Goal: Task Accomplishment & Management: Use online tool/utility

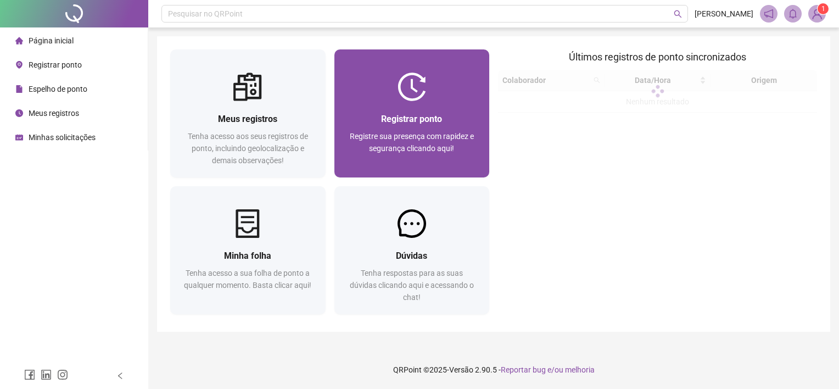
click at [480, 66] on div "Registrar ponto Registre sua presença com rapidez e segurança clicando aqui!" at bounding box center [412, 113] width 155 height 128
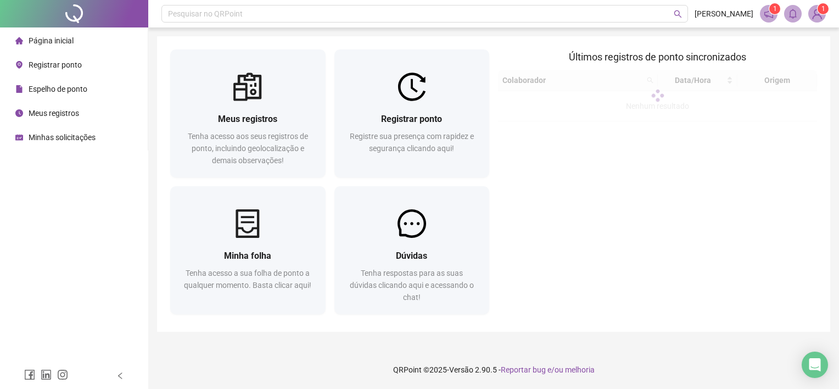
click at [443, 77] on img at bounding box center [419, 65] width 49 height 51
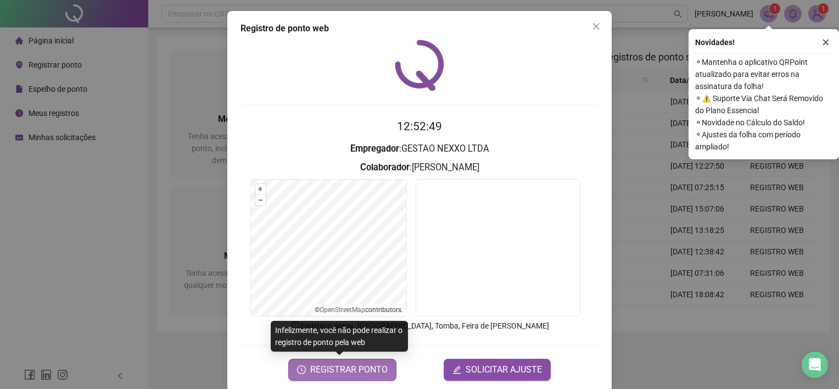
click at [342, 369] on span "REGISTRAR PONTO" at bounding box center [348, 369] width 77 height 13
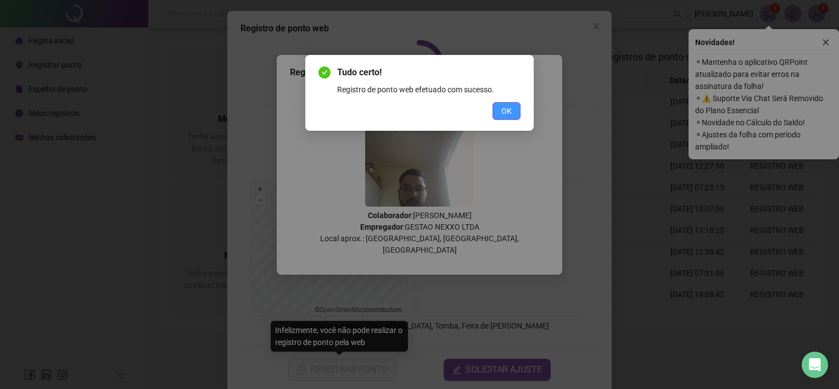
click at [500, 114] on button "OK" at bounding box center [507, 111] width 28 height 18
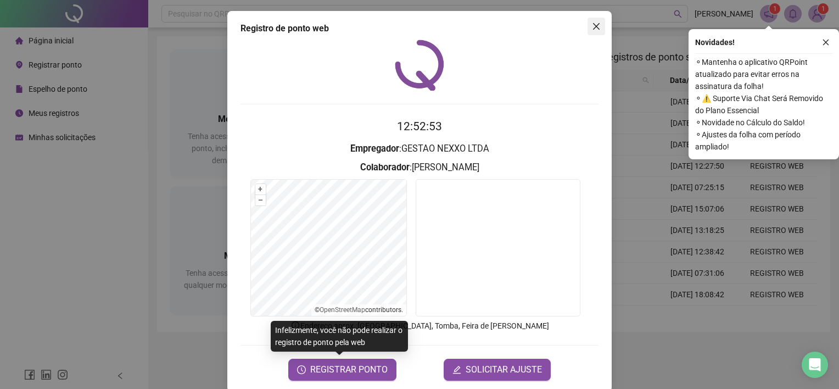
click at [592, 26] on icon "close" at bounding box center [596, 26] width 9 height 9
